Goal: Information Seeking & Learning: Learn about a topic

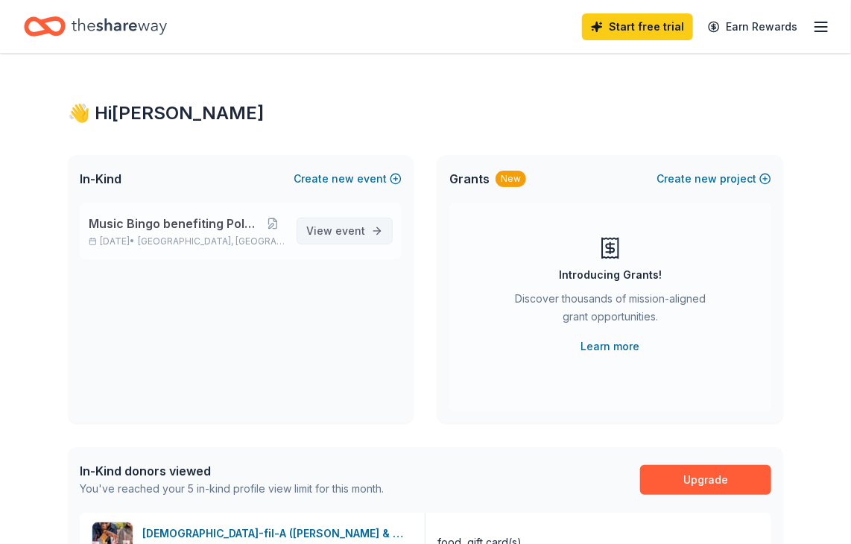
click at [335, 237] on span "event" at bounding box center [350, 230] width 30 height 13
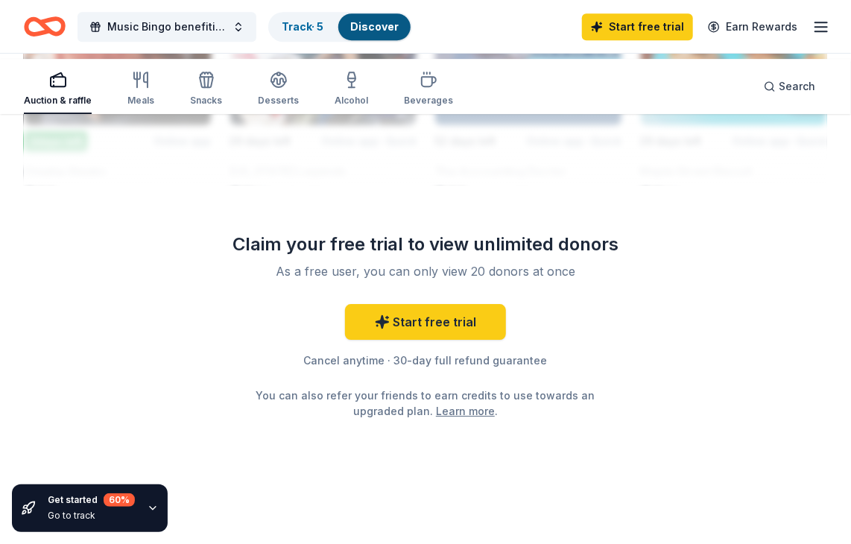
scroll to position [2233, 0]
click at [154, 86] on div "button" at bounding box center [140, 80] width 27 height 18
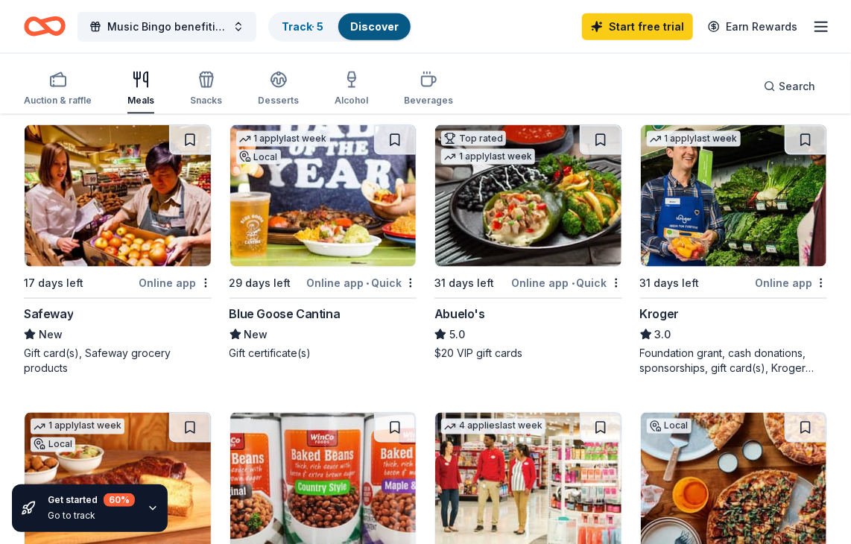
scroll to position [855, 0]
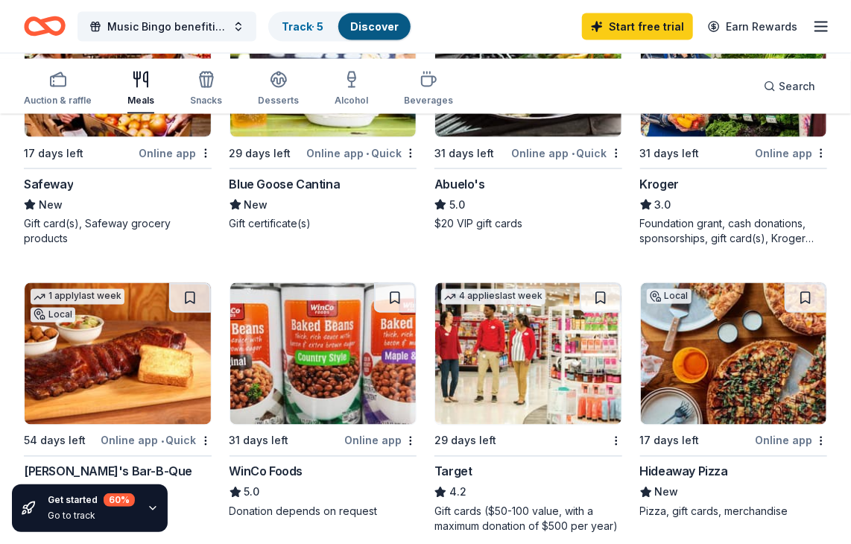
click at [755, 163] on div "Online app" at bounding box center [791, 153] width 72 height 19
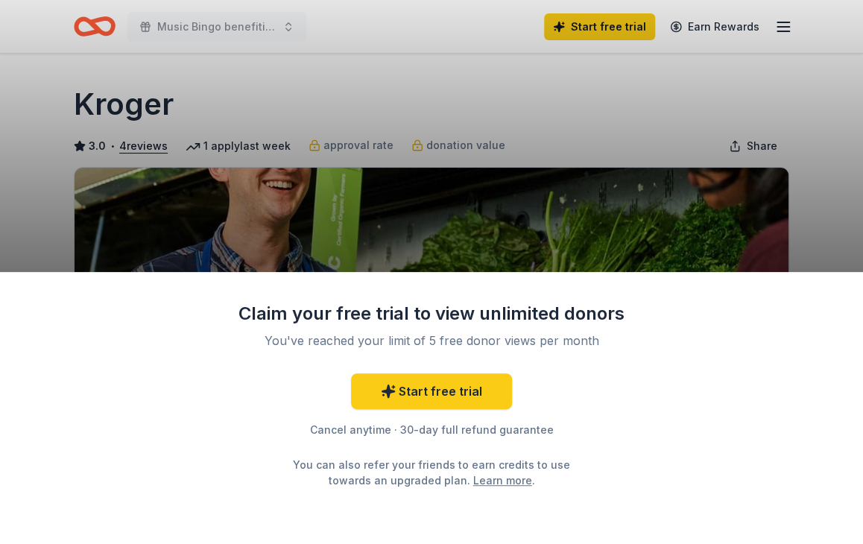
click at [701, 120] on div "Claim your free trial to view unlimited donors You've reached your limit of 5 f…" at bounding box center [431, 272] width 863 height 544
